Goal: Find specific page/section: Find specific page/section

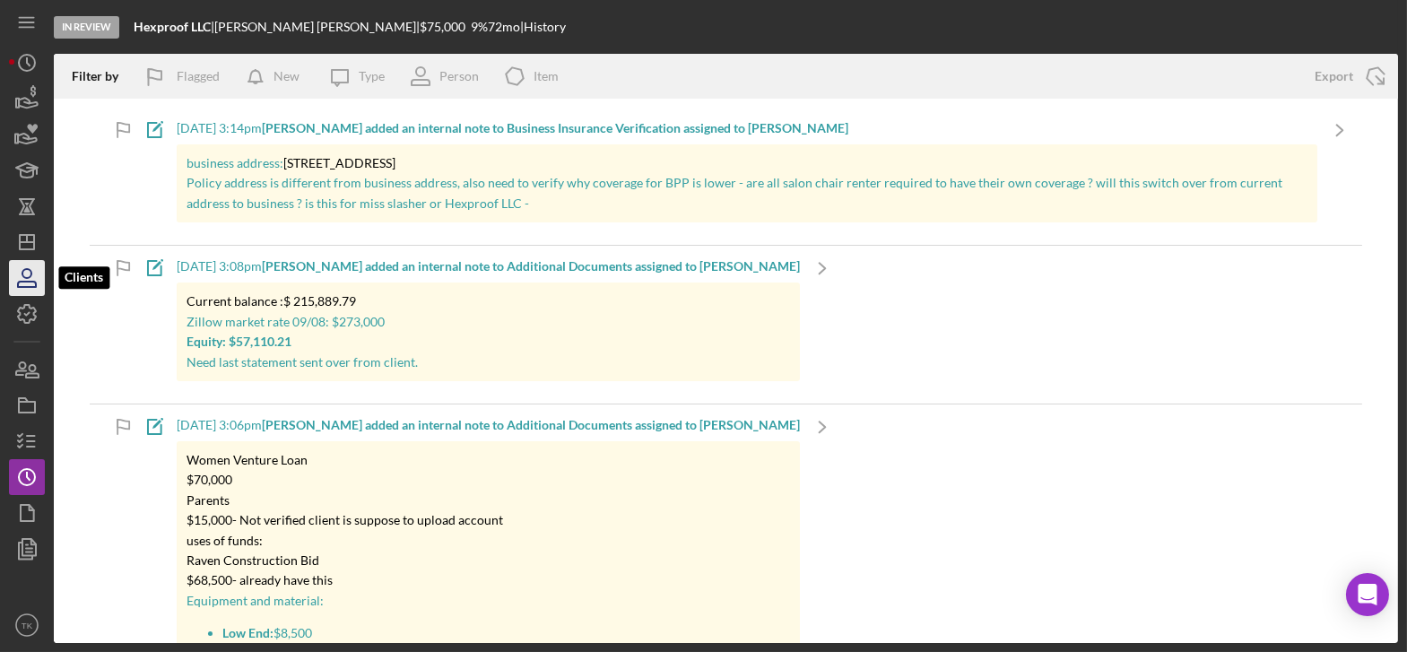
scroll to position [14107, 0]
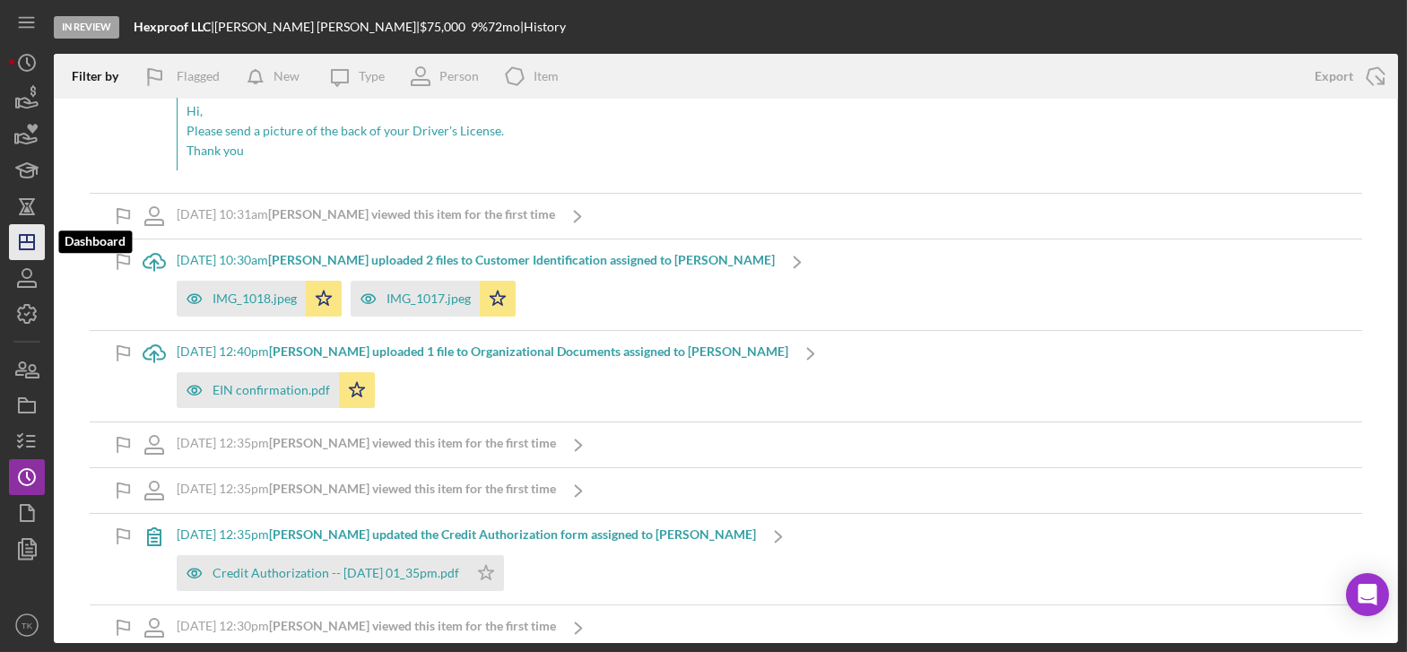
click at [30, 236] on icon "Icon/Dashboard" at bounding box center [26, 242] width 45 height 45
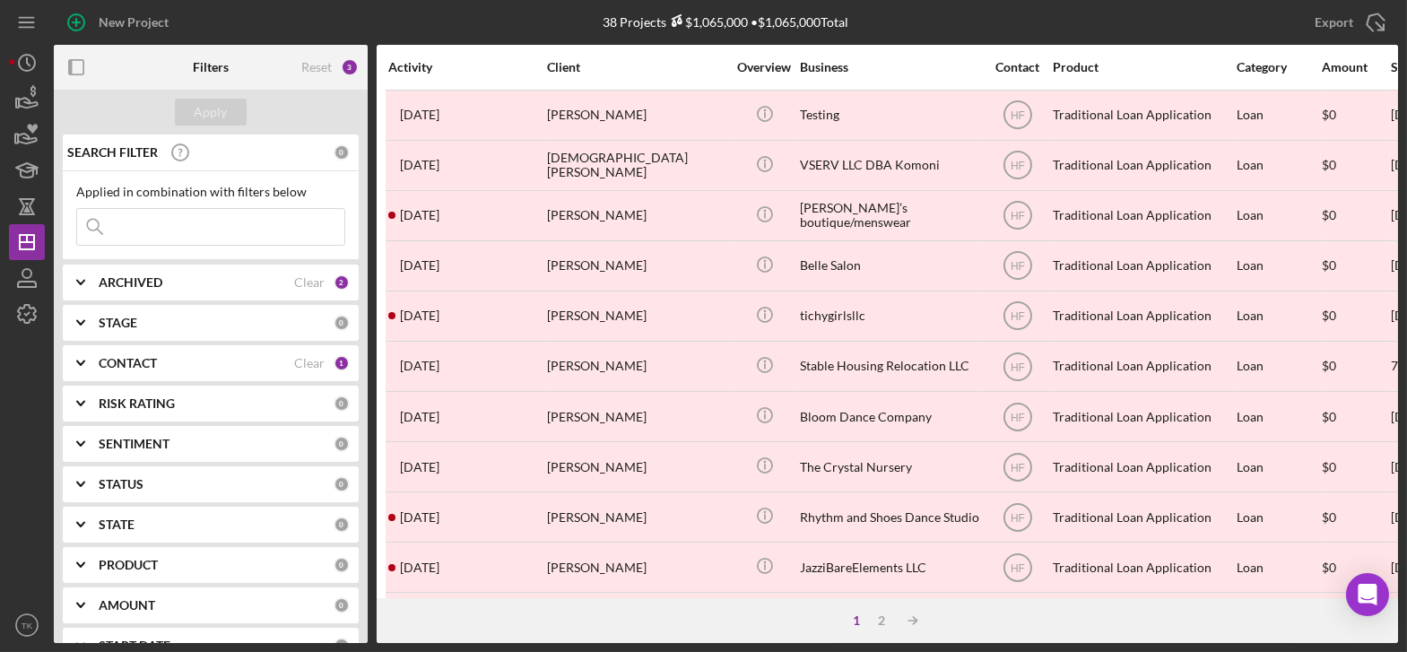
drag, startPoint x: 172, startPoint y: 220, endPoint x: 196, endPoint y: 219, distance: 24.2
click at [173, 220] on input at bounding box center [210, 227] width 267 height 36
click at [130, 101] on div "Apply" at bounding box center [211, 112] width 314 height 45
click at [325, 361] on div "CONTACT Clear 1" at bounding box center [224, 363] width 251 height 16
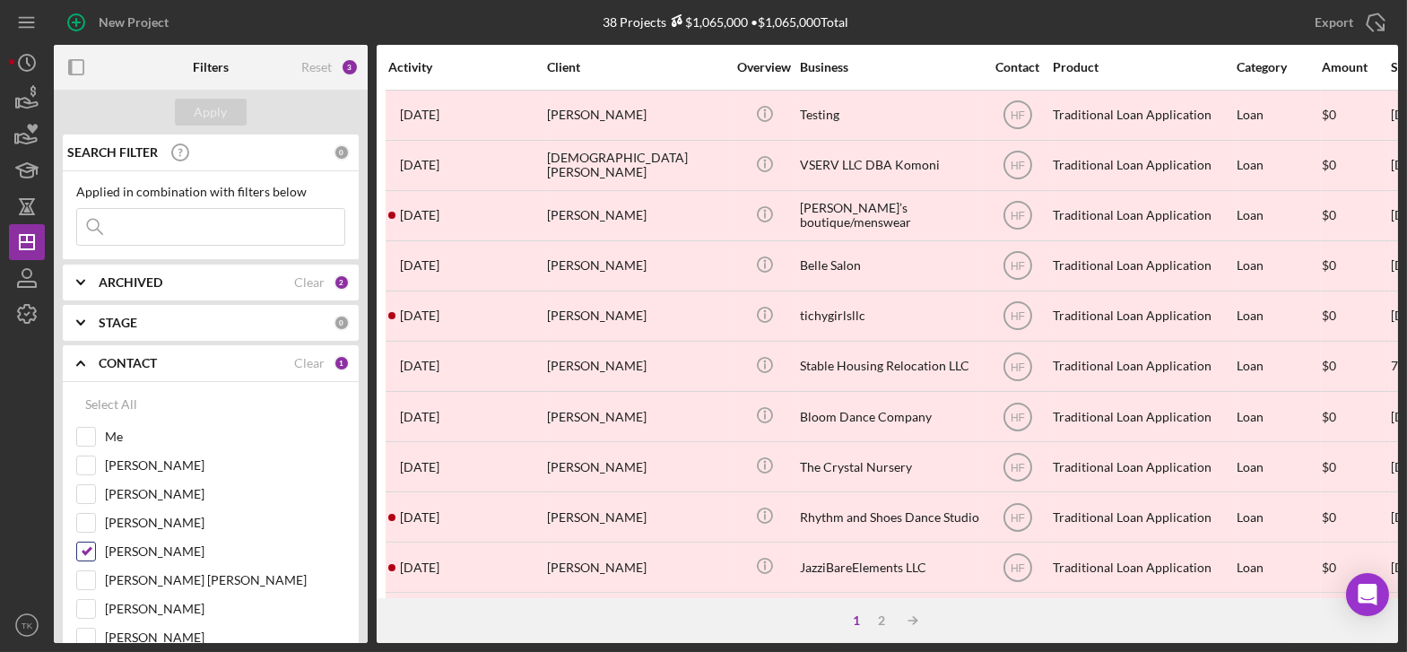
click at [81, 549] on input "[PERSON_NAME]" at bounding box center [86, 551] width 18 height 18
checkbox input "false"
click at [196, 98] on div "Apply" at bounding box center [211, 112] width 314 height 45
click at [198, 114] on div "Apply" at bounding box center [211, 112] width 33 height 27
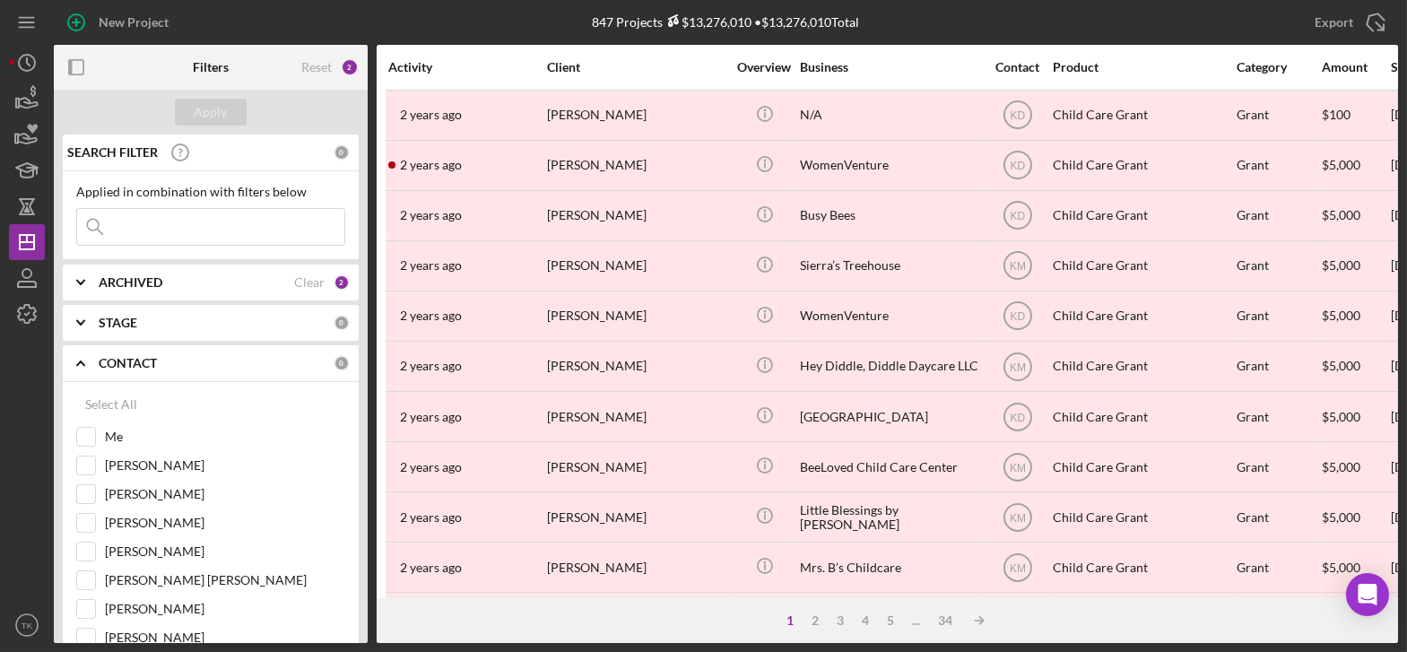
drag, startPoint x: 186, startPoint y: 228, endPoint x: 223, endPoint y: 224, distance: 36.9
click at [186, 228] on input at bounding box center [210, 227] width 267 height 36
type input "[PERSON_NAME]"
click at [221, 86] on div "Filters" at bounding box center [211, 67] width 36 height 45
click at [225, 105] on div "Apply" at bounding box center [211, 112] width 33 height 27
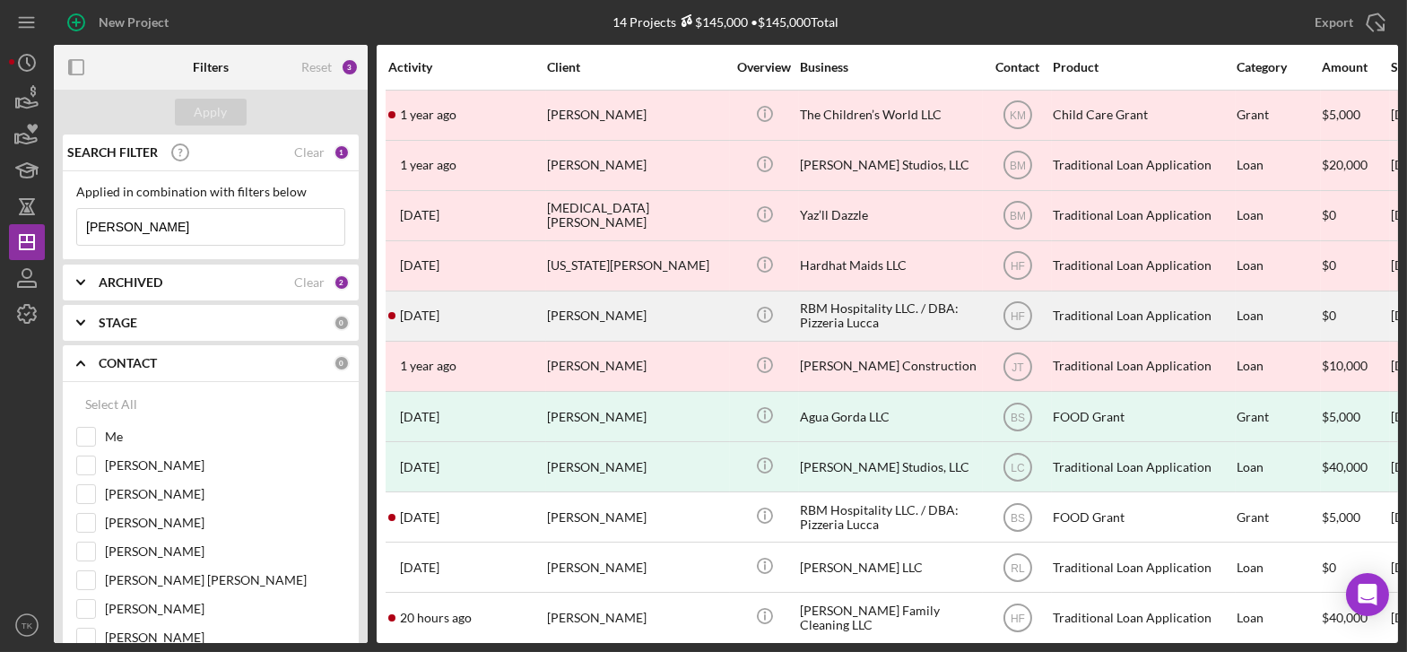
click at [679, 307] on div "[PERSON_NAME]" at bounding box center [636, 316] width 179 height 48
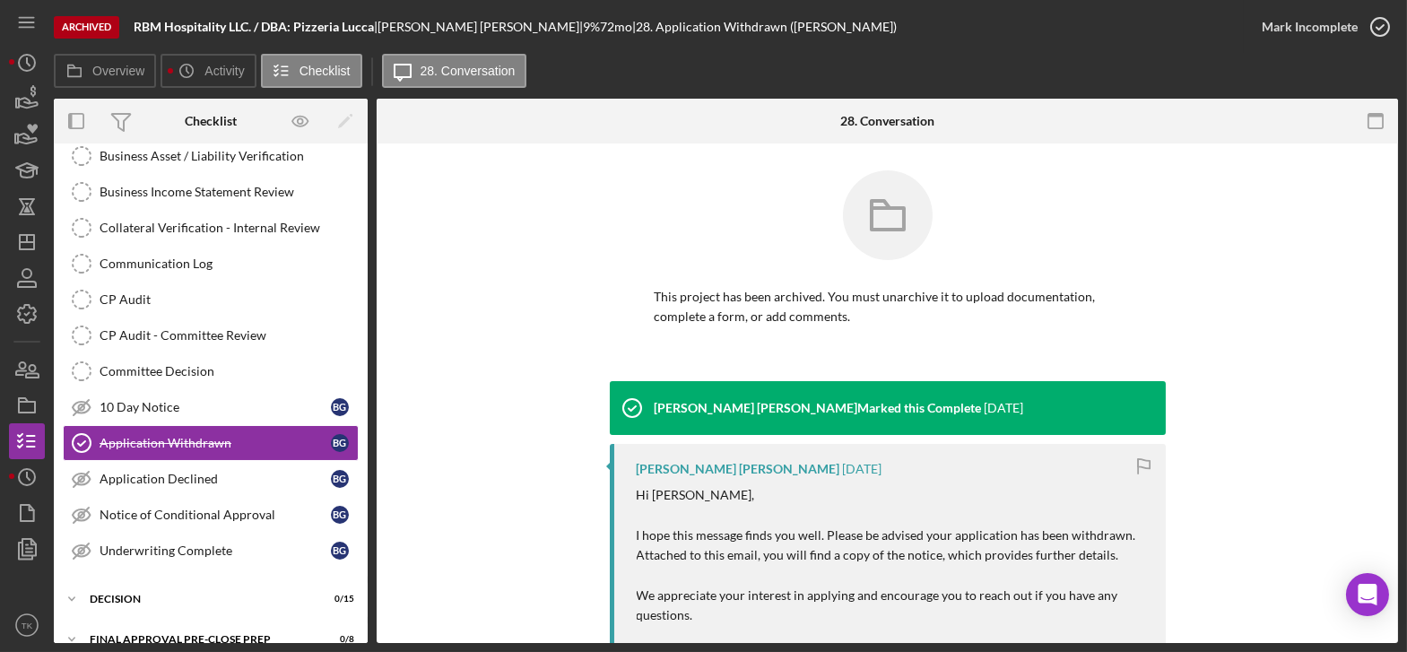
scroll to position [403, 0]
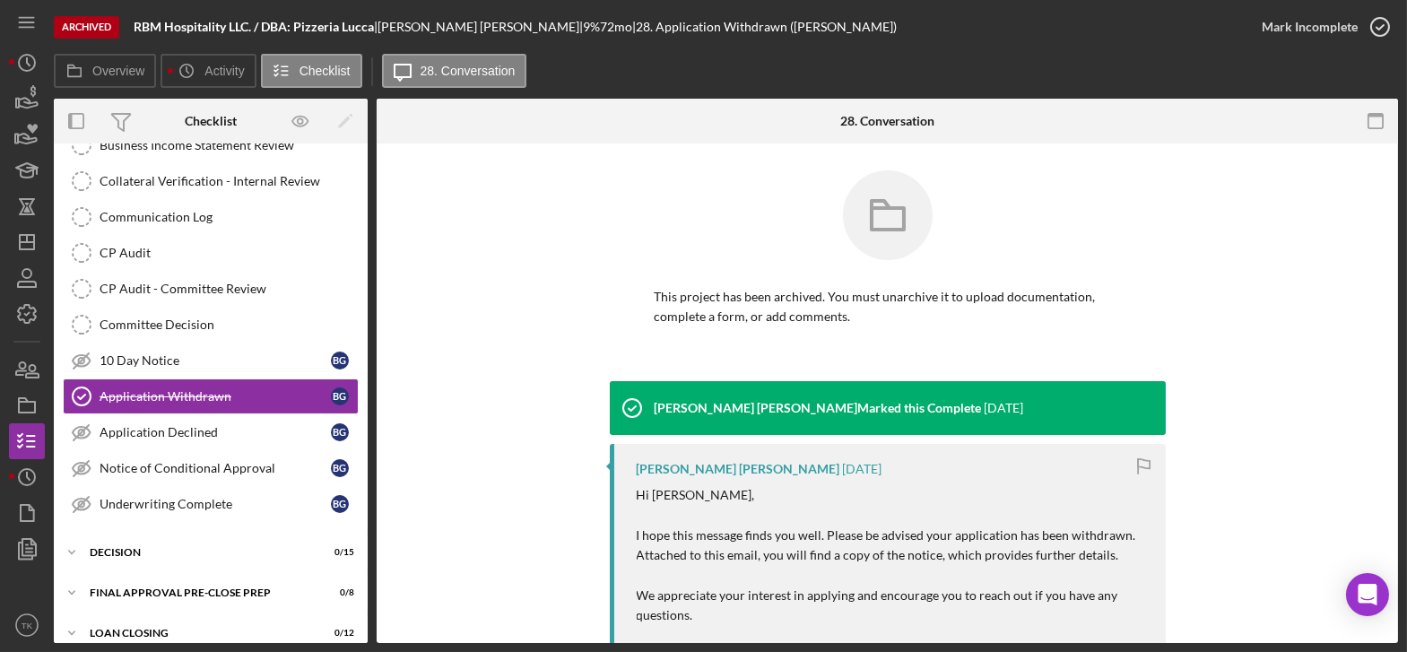
click at [46, 648] on div "Archived RBM Hospitality LLC. / DBA: Pizzeria Lucca | [PERSON_NAME] | 9 % 72 mo…" at bounding box center [703, 326] width 1407 height 652
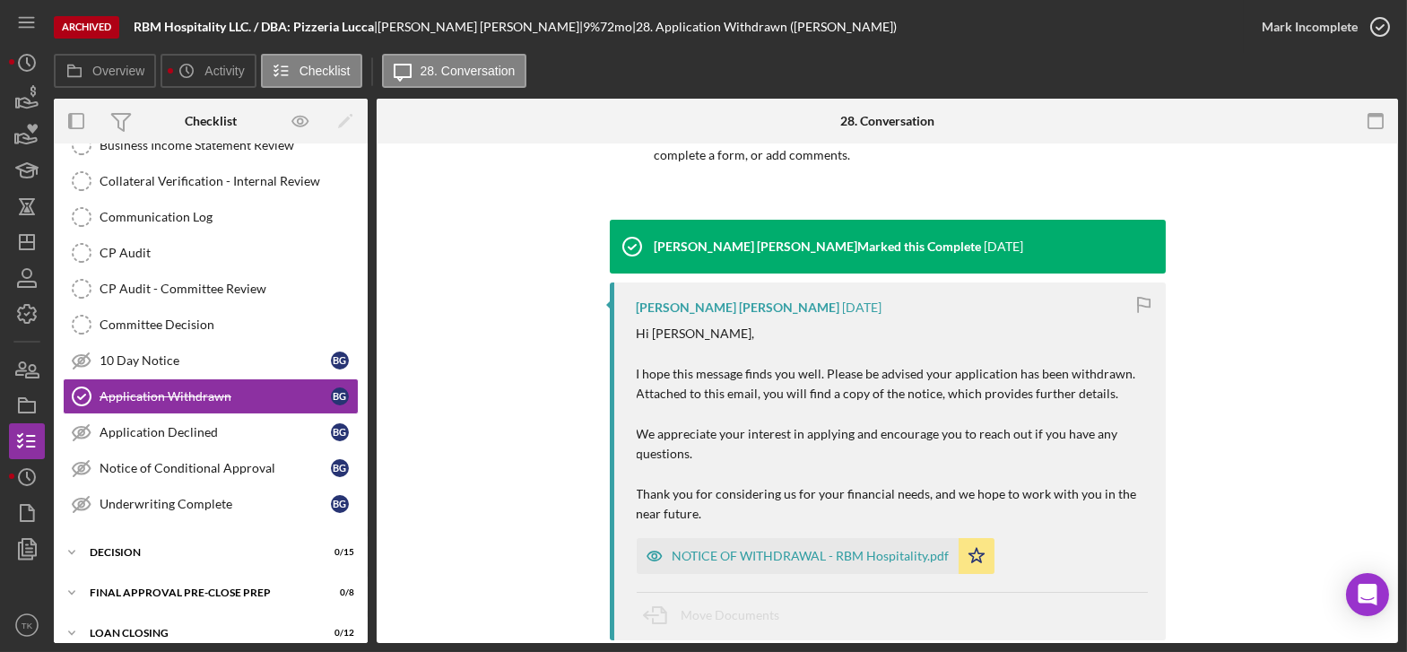
scroll to position [162, 0]
